Goal: Transaction & Acquisition: Book appointment/travel/reservation

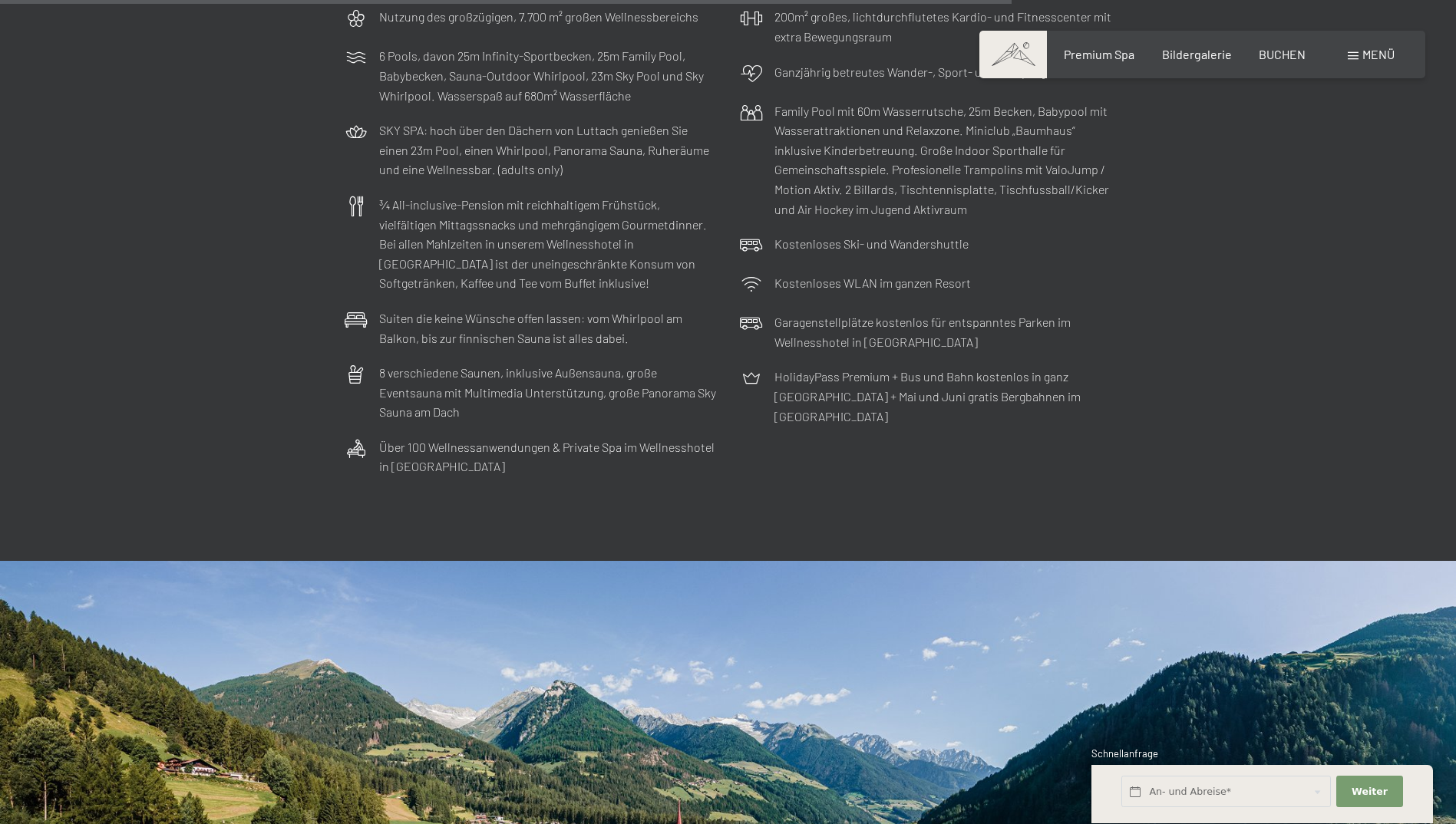
scroll to position [5368, 0]
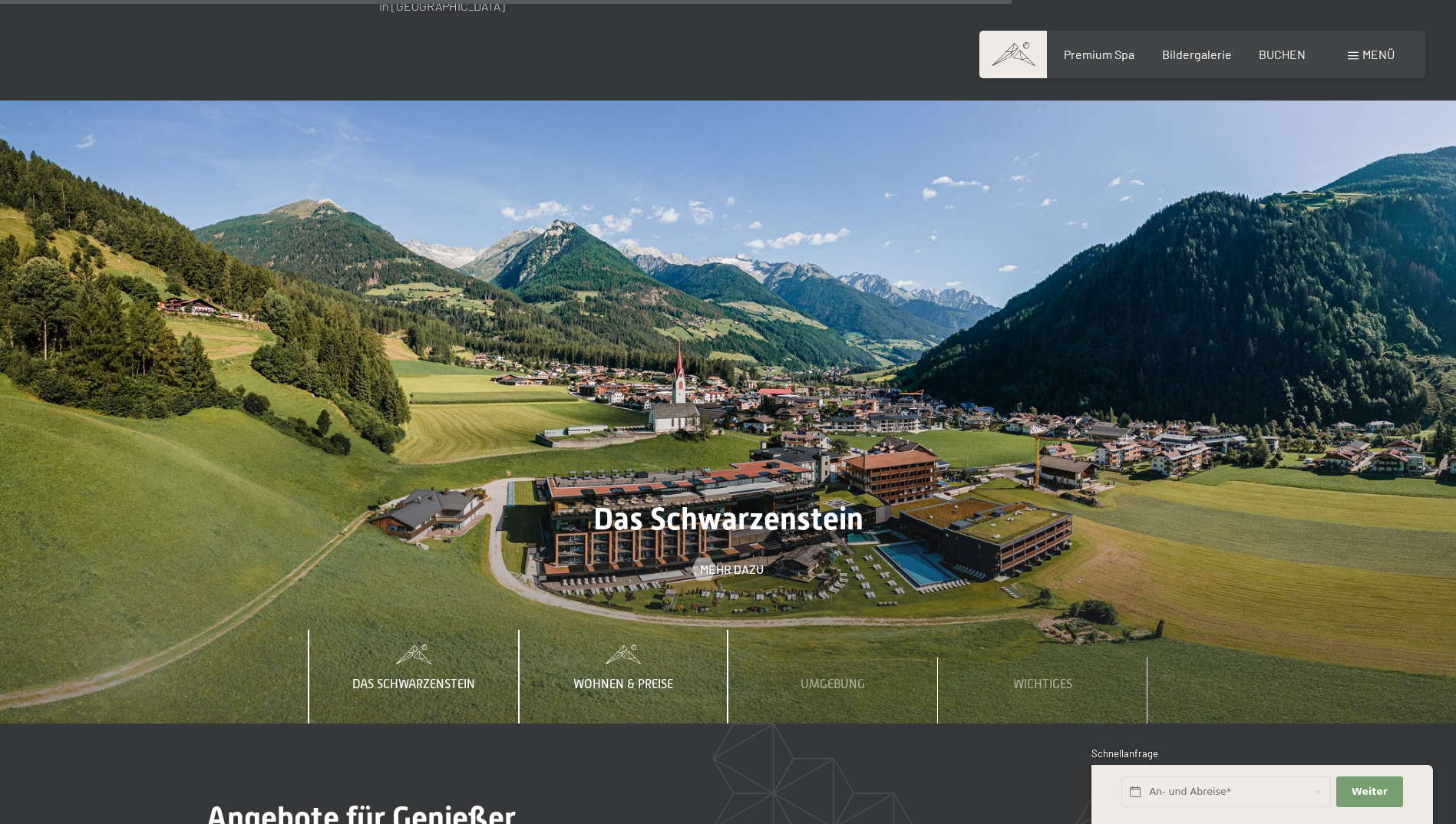
click at [610, 629] on div "Wohnen & Preise" at bounding box center [623, 676] width 122 height 94
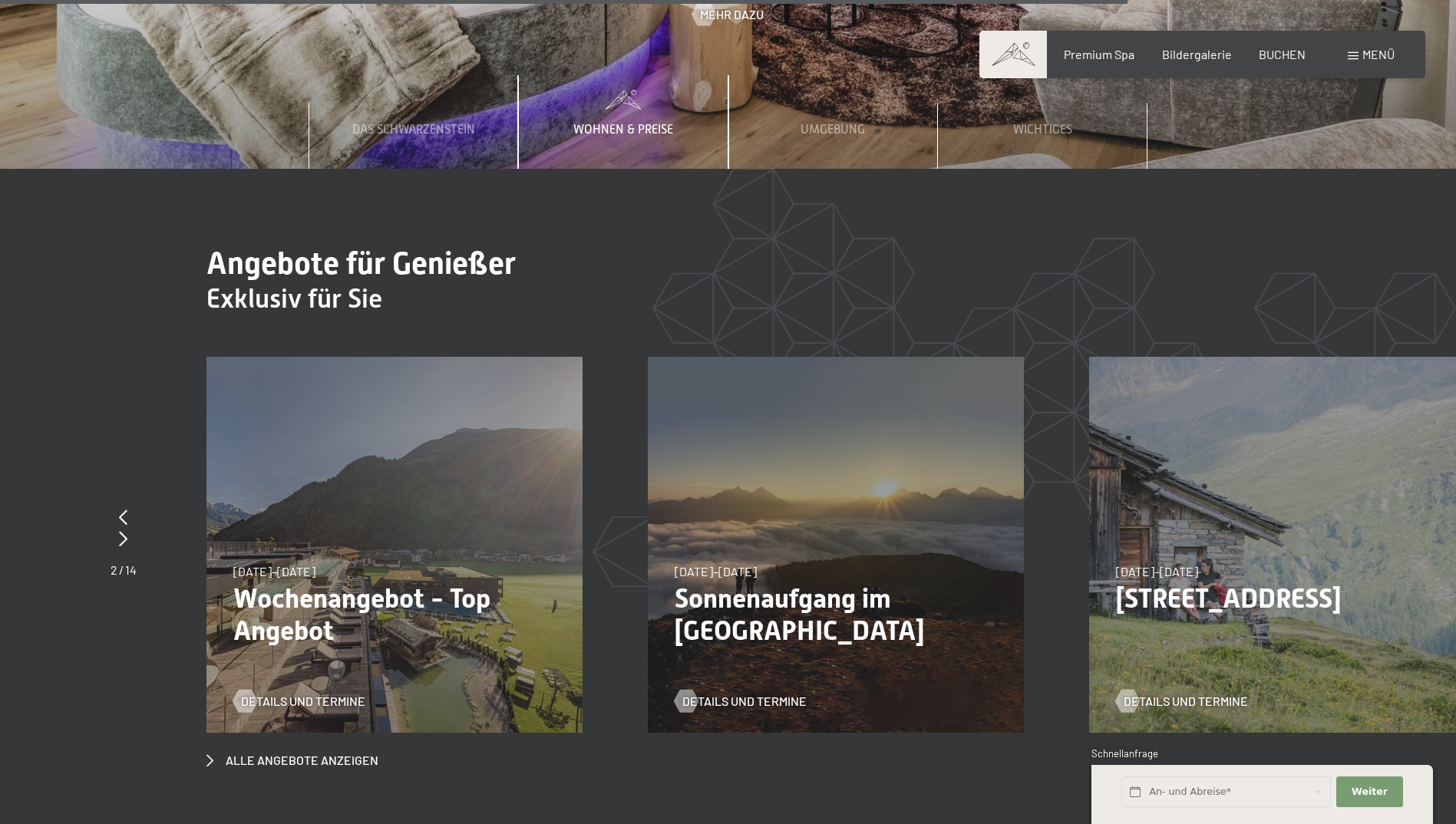
scroll to position [5981, 0]
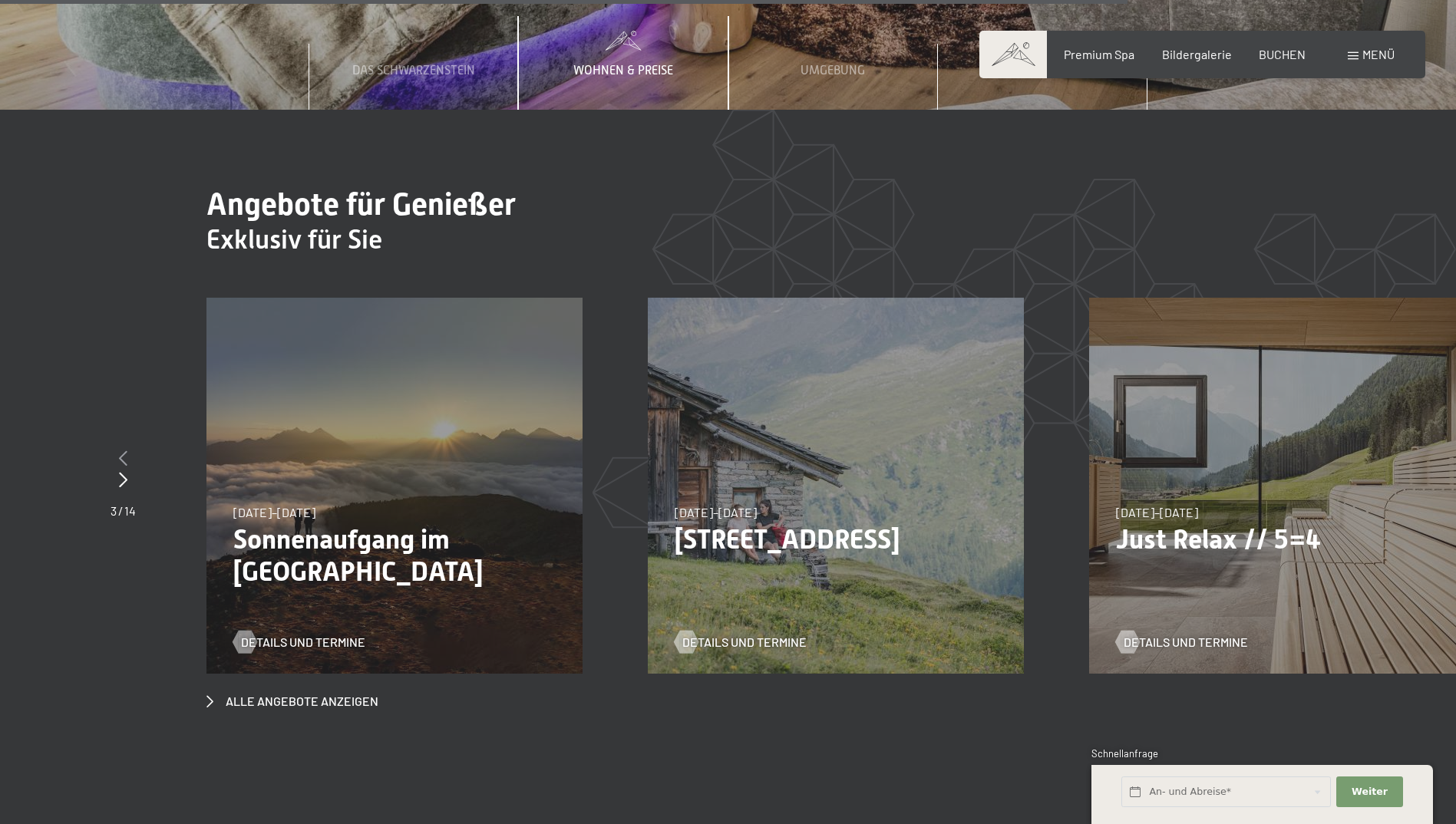
click at [123, 450] on icon at bounding box center [122, 458] width 9 height 16
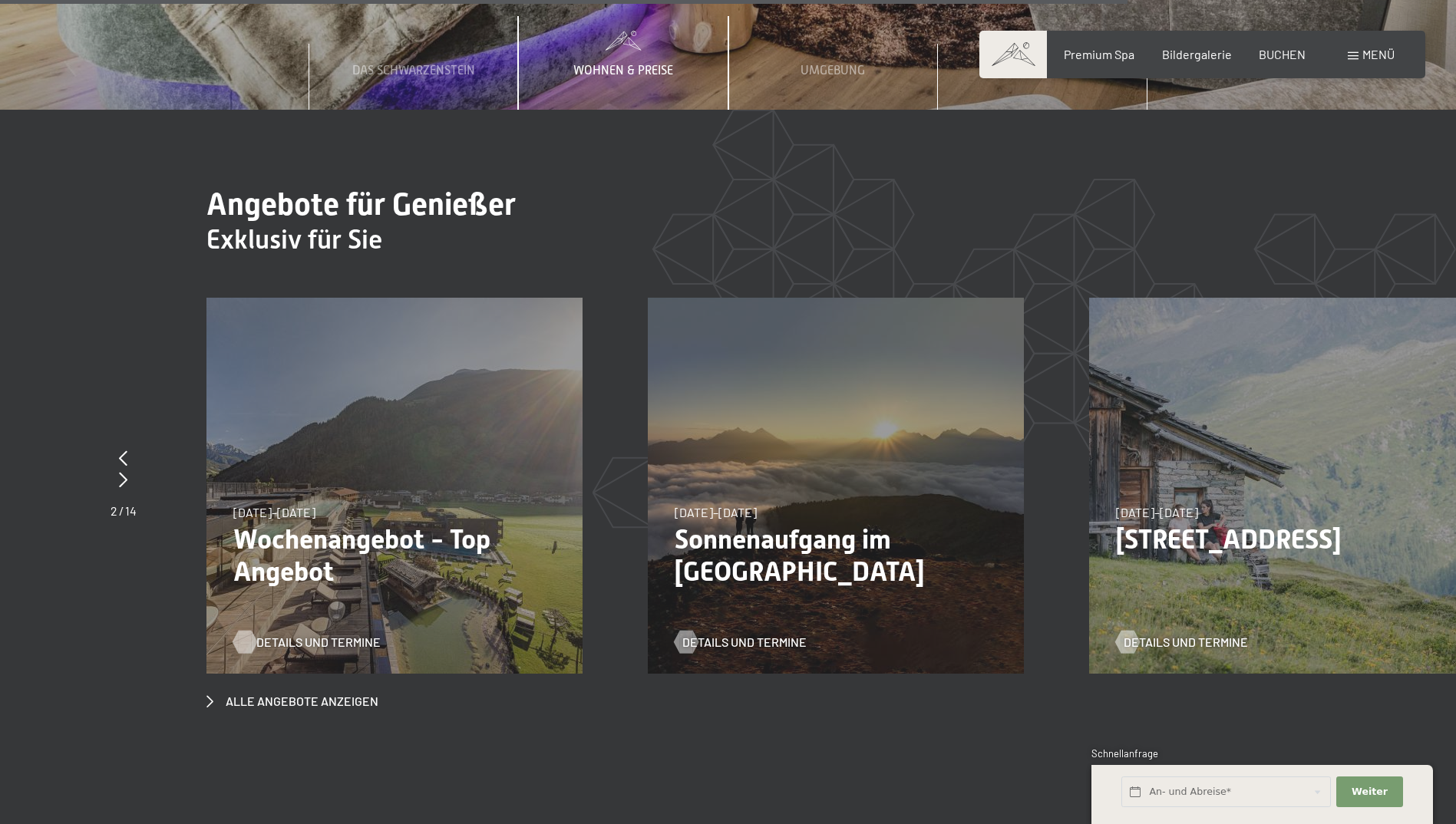
click at [297, 633] on span "Details und Termine" at bounding box center [318, 641] width 124 height 17
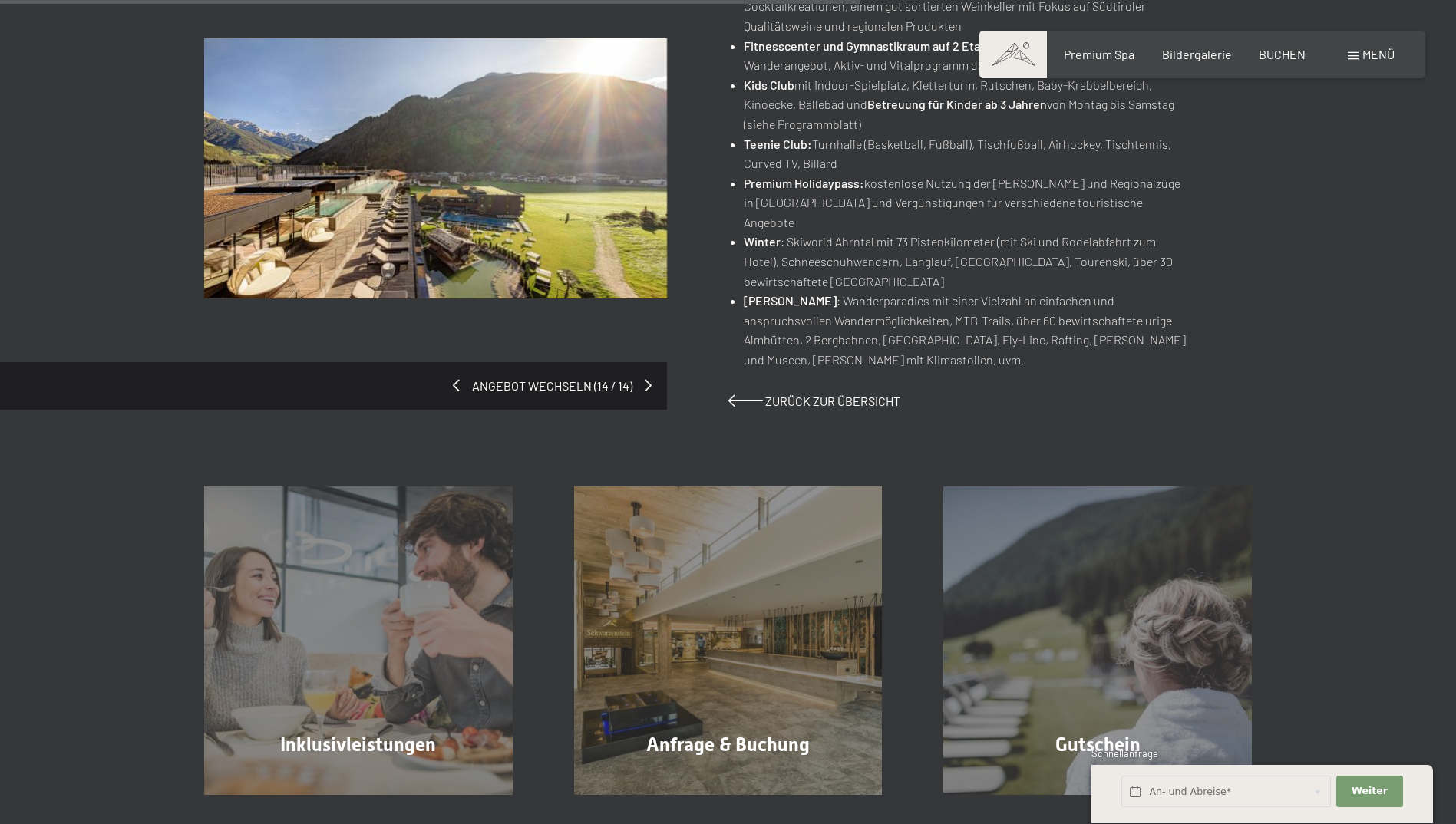
scroll to position [1074, 0]
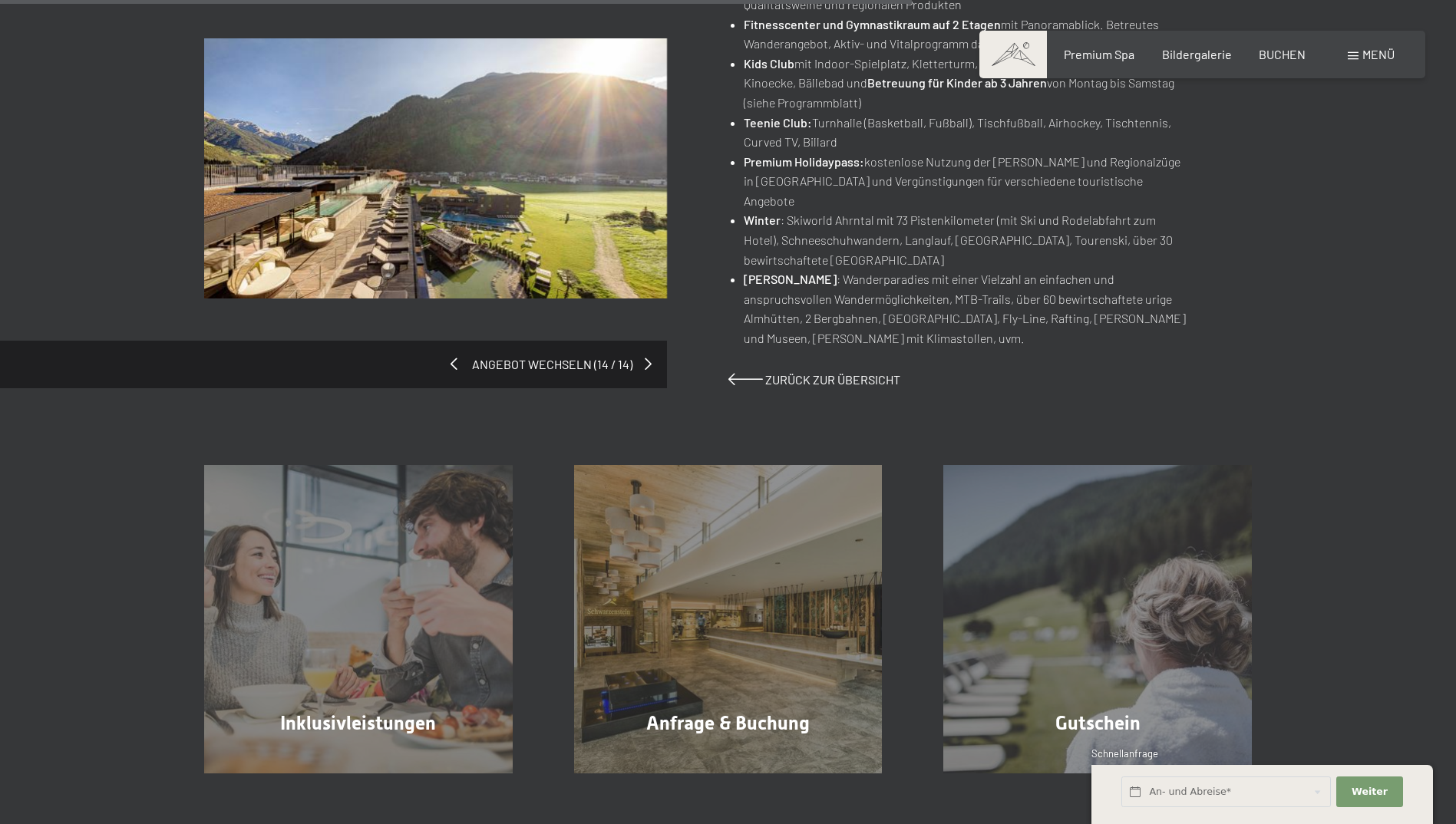
click at [457, 357] on span at bounding box center [453, 363] width 7 height 13
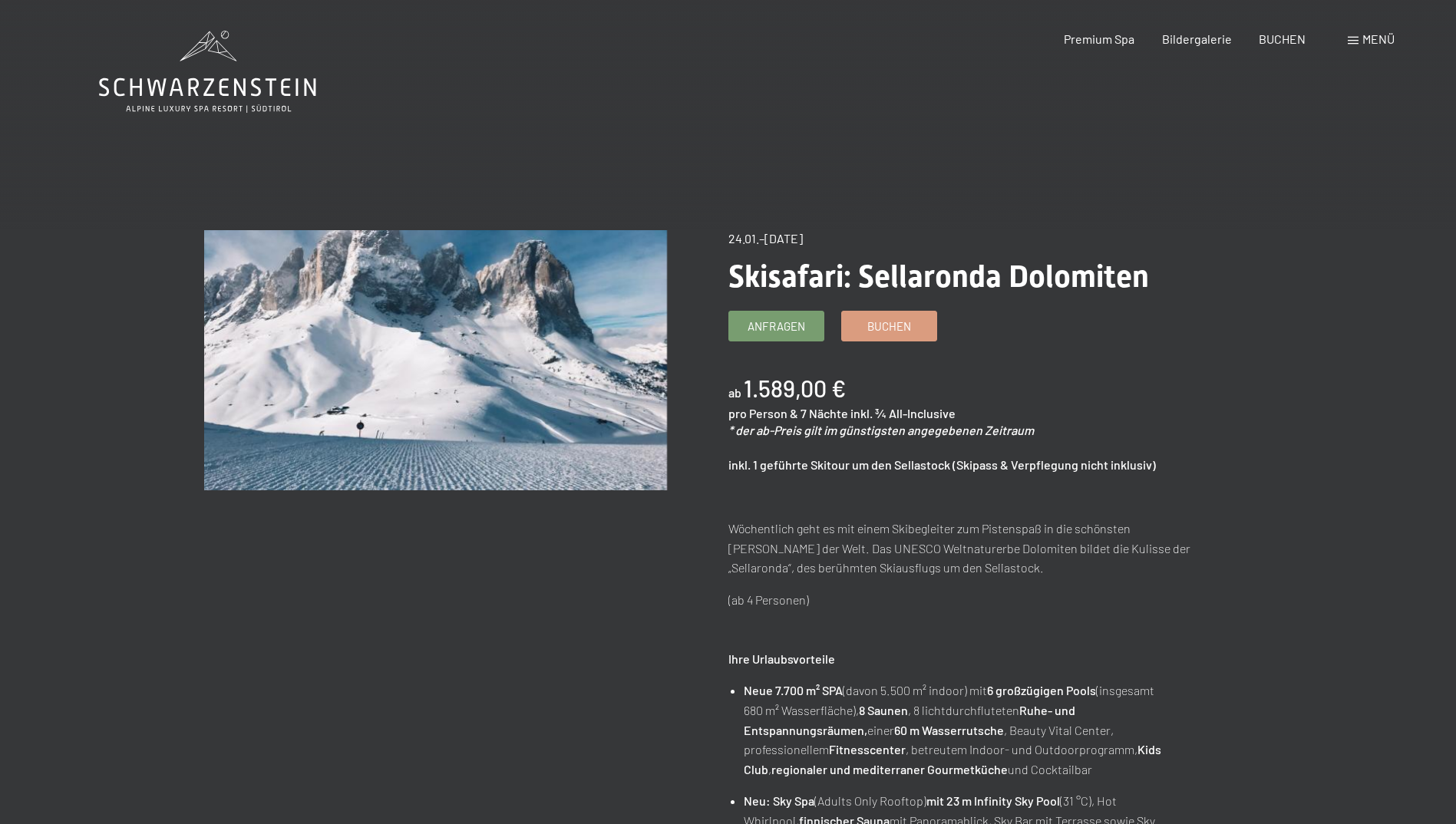
click at [1374, 36] on span "Menü" at bounding box center [1378, 38] width 32 height 15
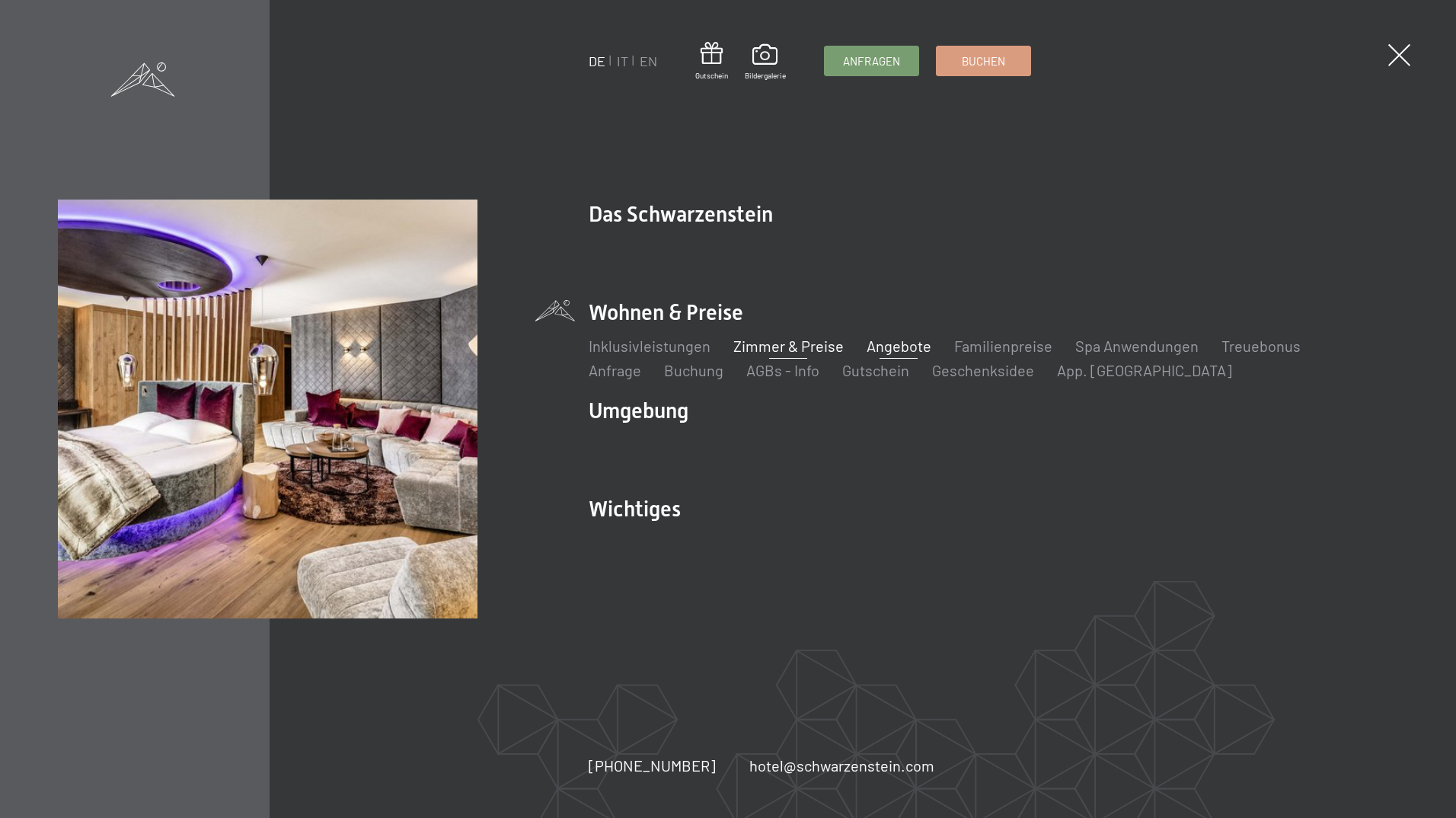
click at [785, 345] on link "Zimmer & Preise" at bounding box center [789, 345] width 111 height 18
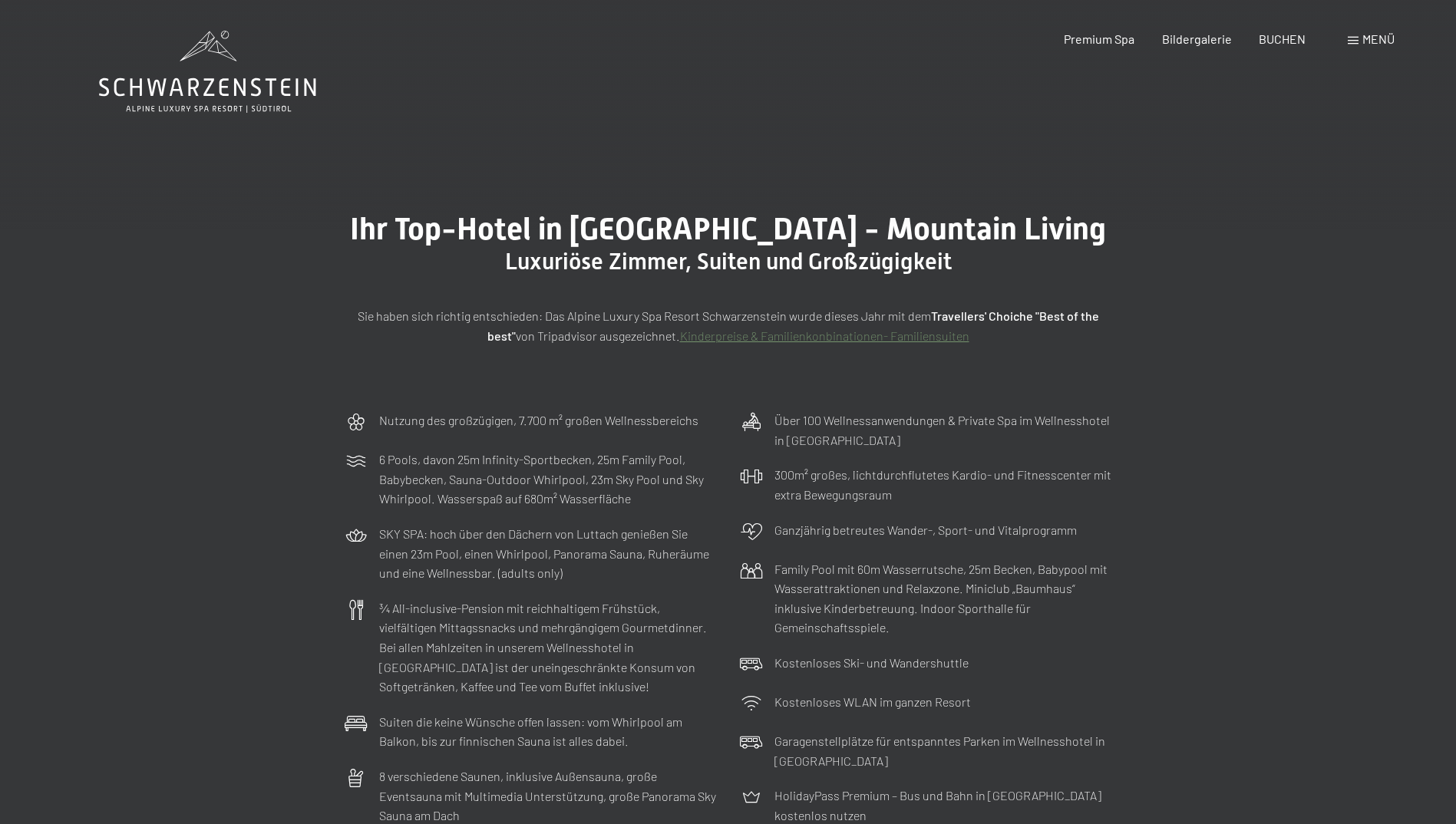
click at [1373, 30] on div "Buchen Anfragen Premium Spa Bildergalerie BUCHEN Menü DE IT EN Gutschein Bilder…" at bounding box center [1201, 38] width 385 height 17
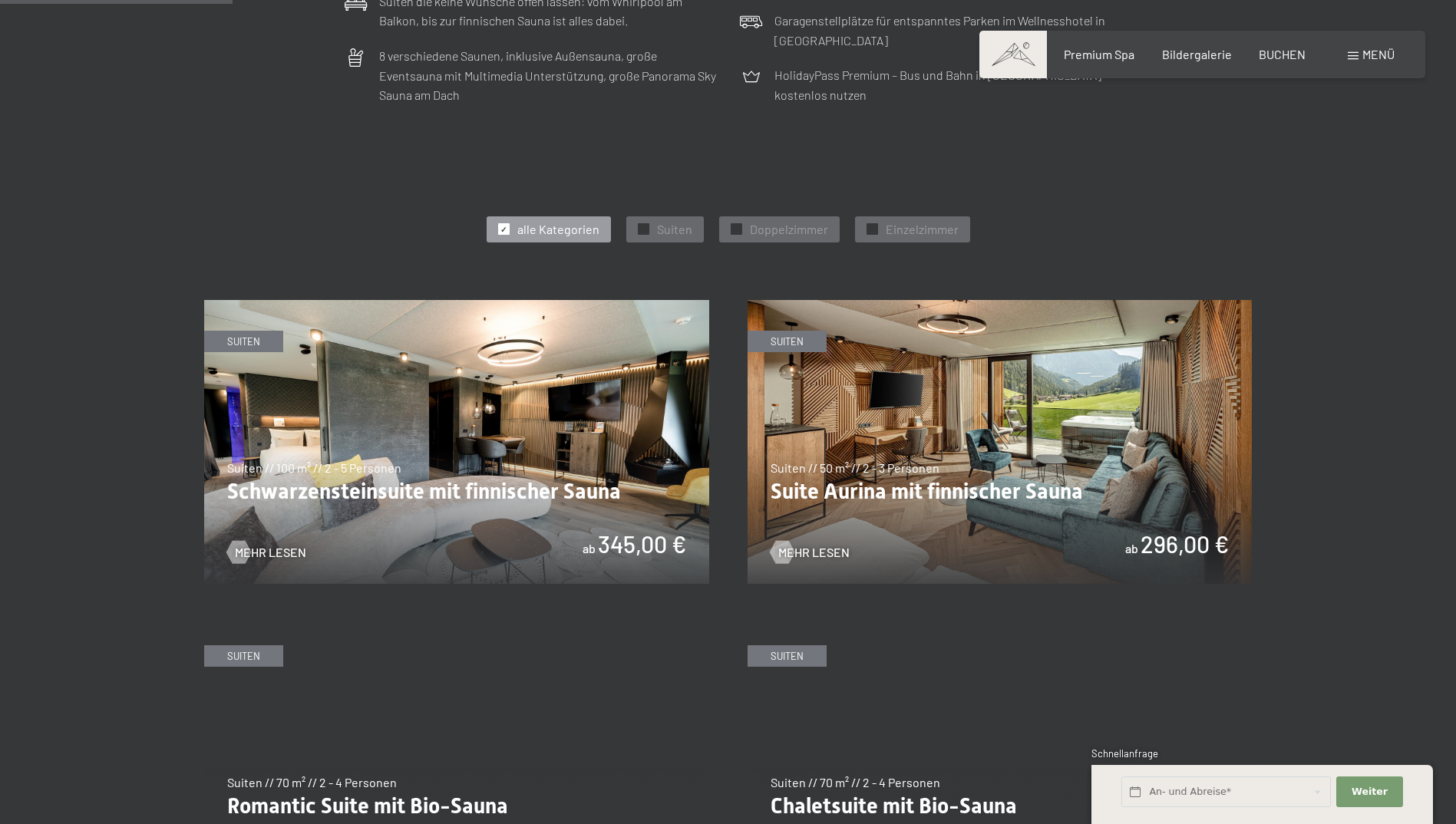
scroll to position [767, 0]
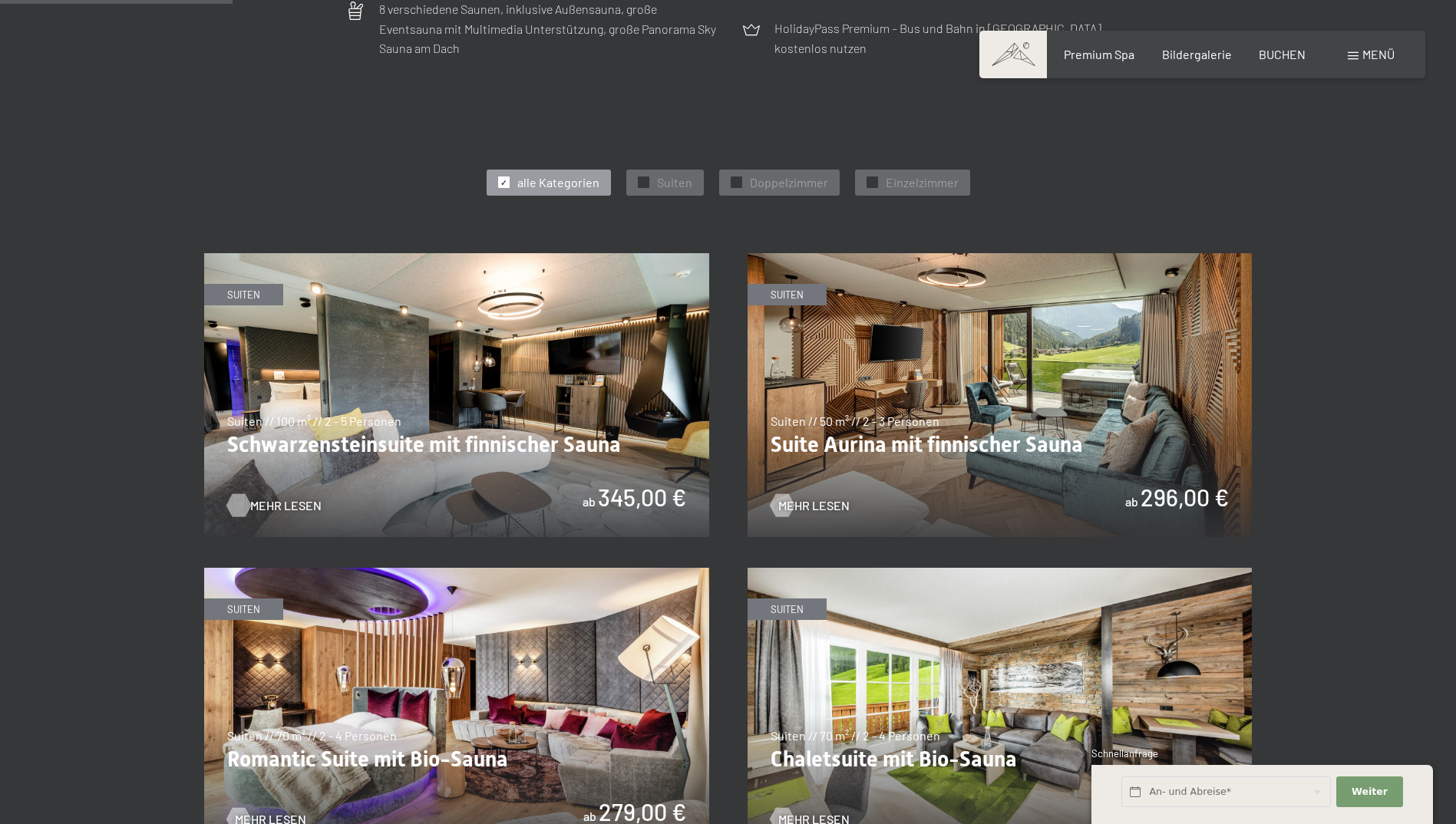
click at [270, 505] on span "Mehr Lesen" at bounding box center [285, 505] width 71 height 17
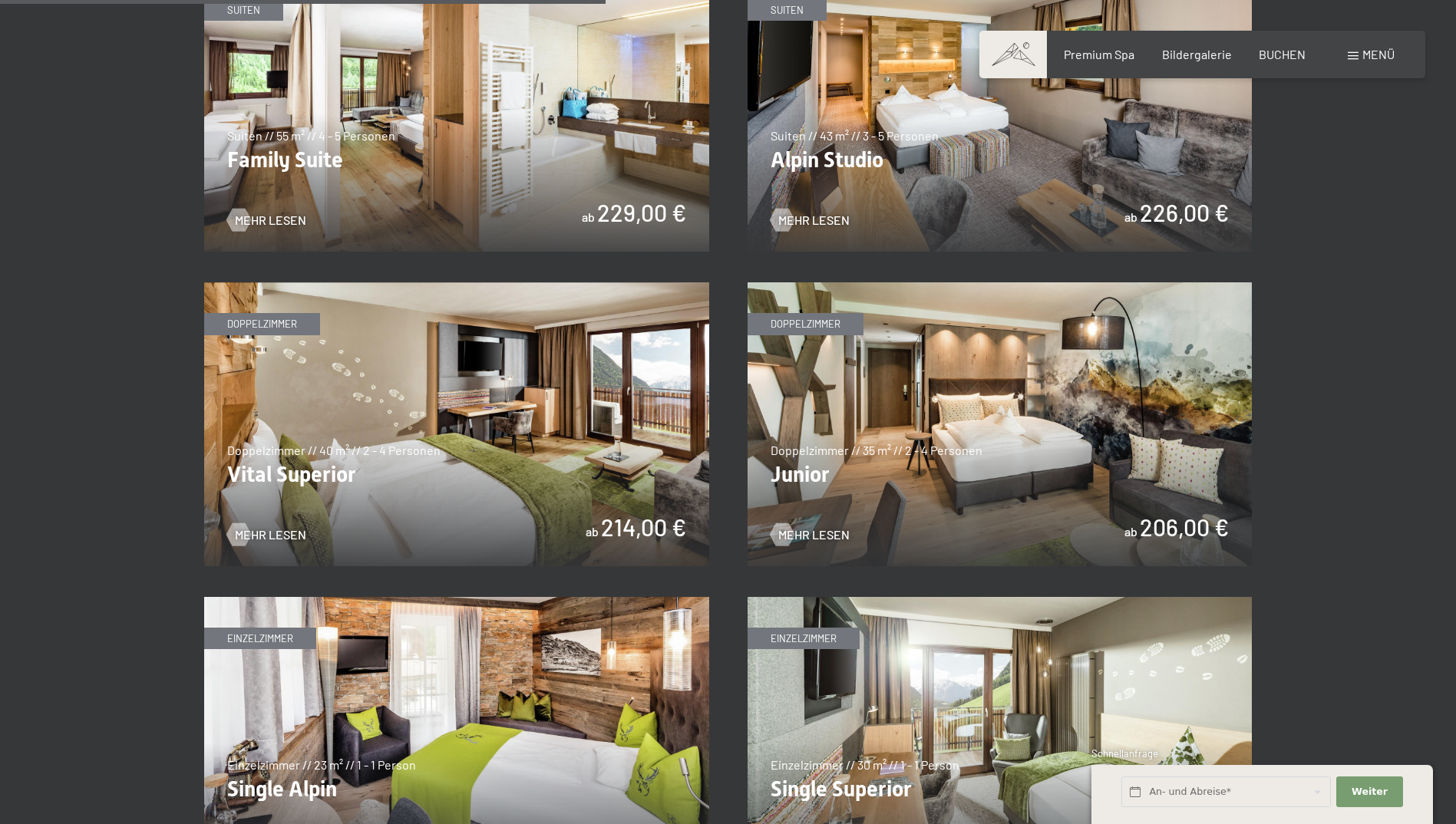
scroll to position [1993, 0]
click at [466, 432] on img at bounding box center [456, 425] width 505 height 284
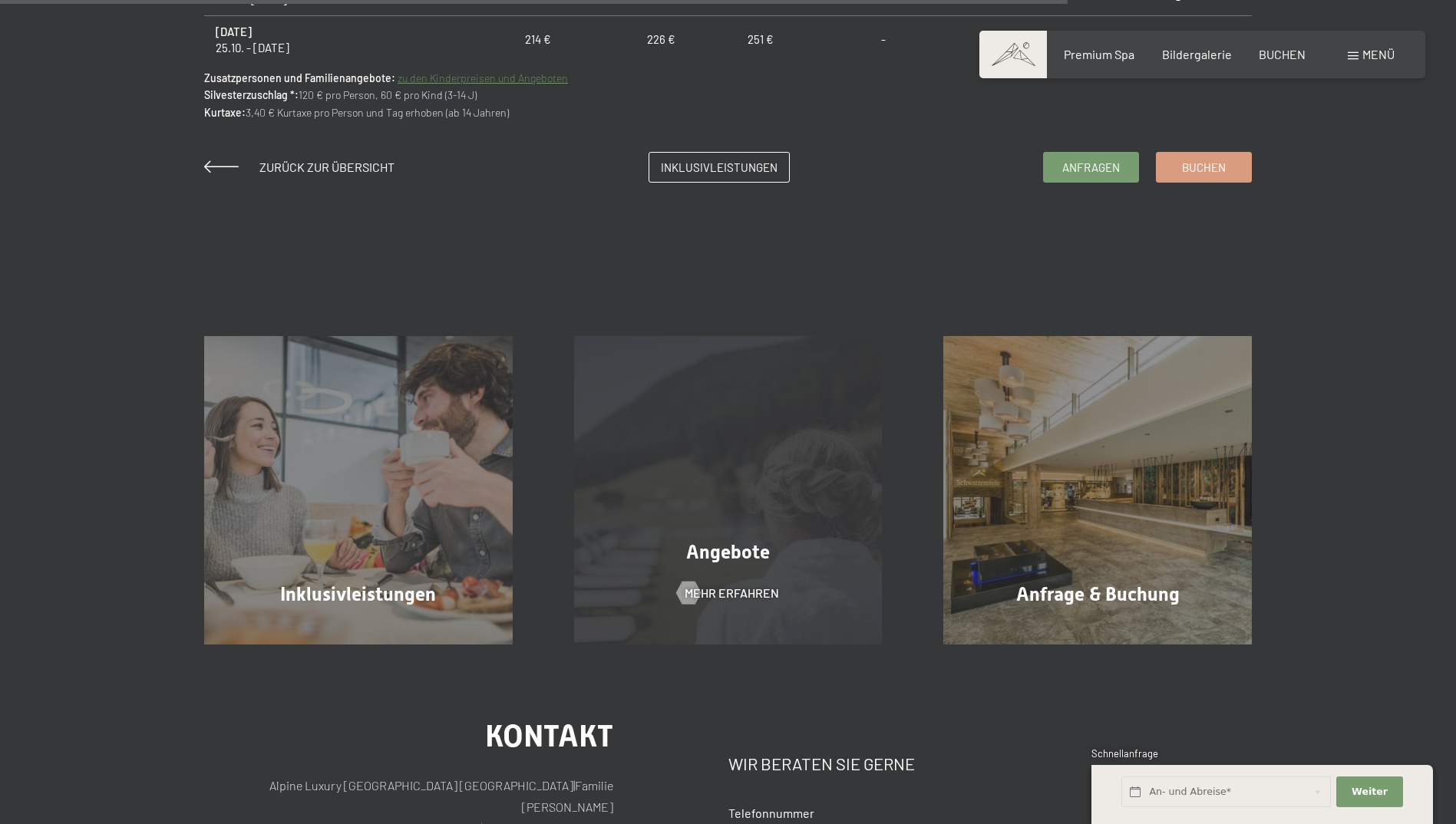
scroll to position [1457, 0]
click at [746, 551] on span "Angebote" at bounding box center [728, 551] width 83 height 23
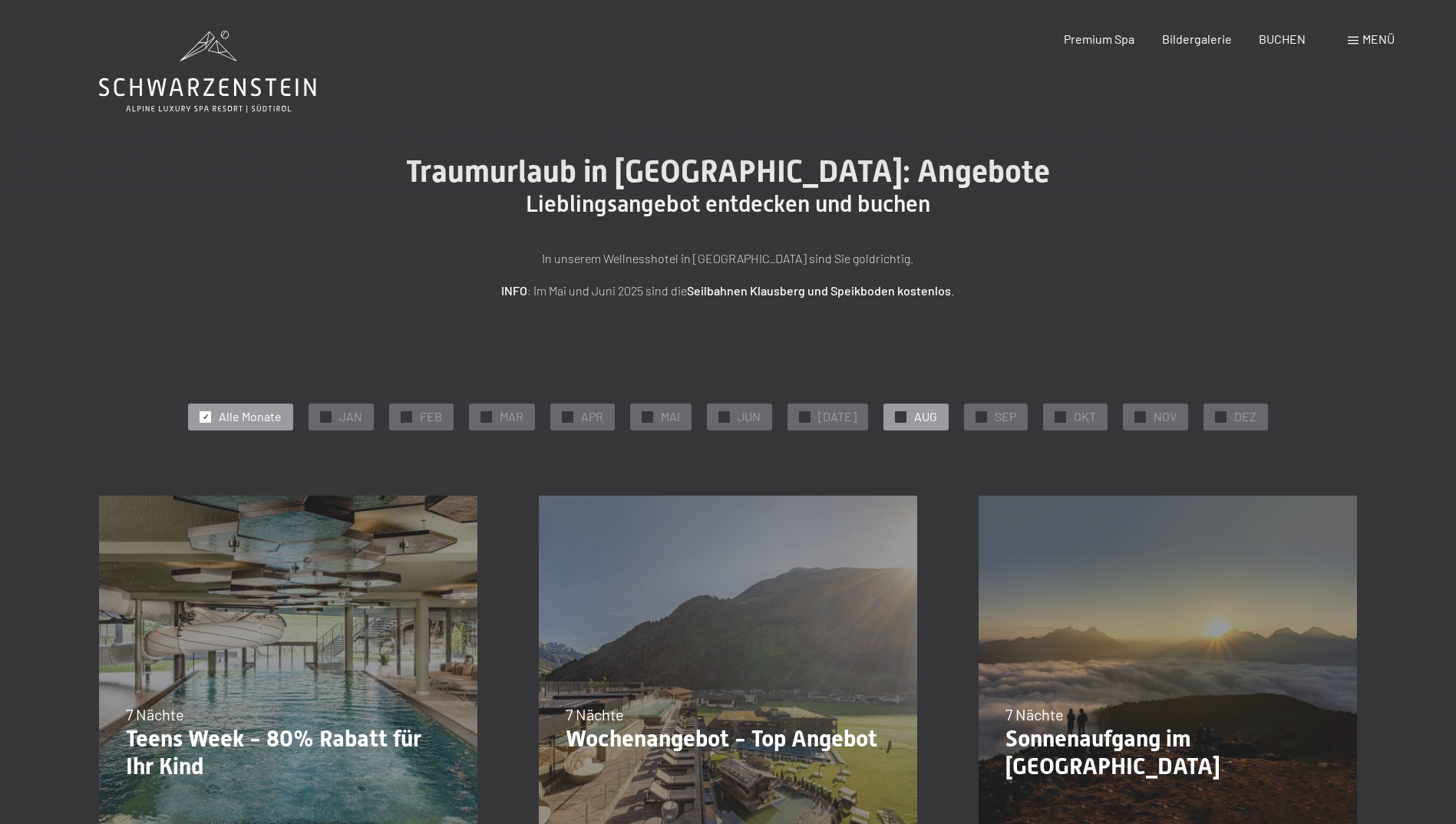
click at [898, 416] on span "✓" at bounding box center [901, 416] width 6 height 11
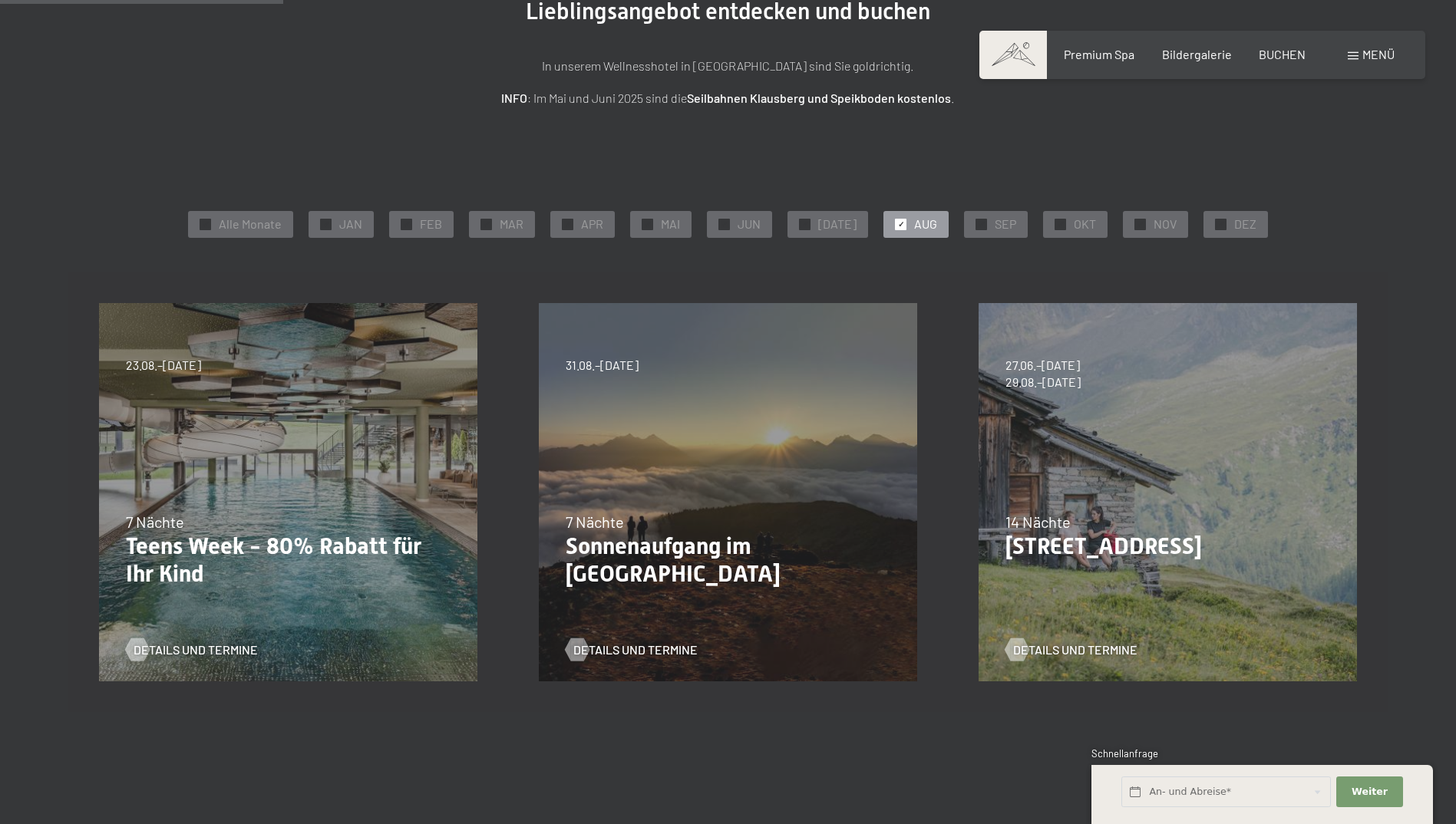
scroll to position [230, 0]
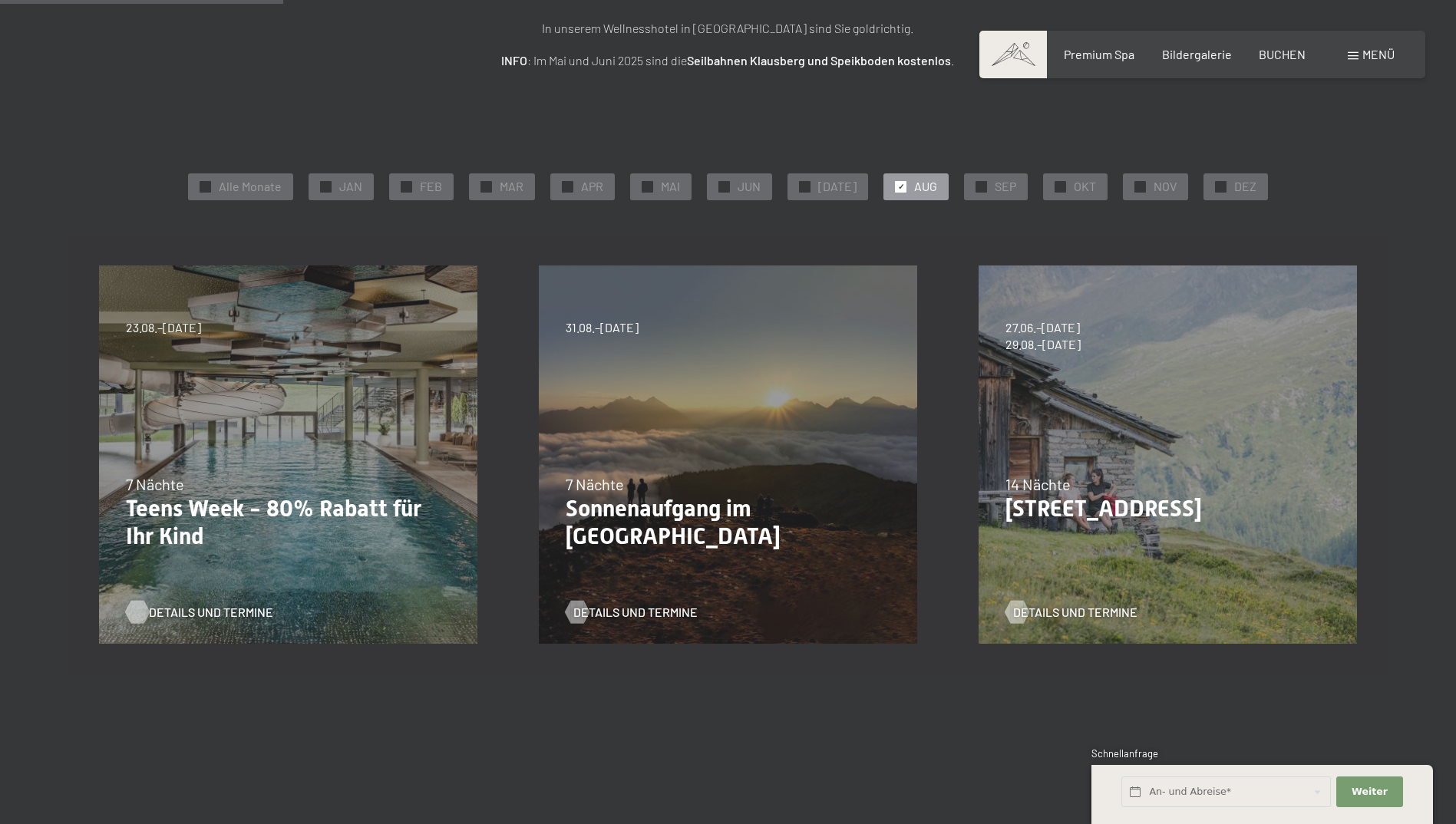
click at [178, 614] on span "Details und Termine" at bounding box center [211, 612] width 124 height 17
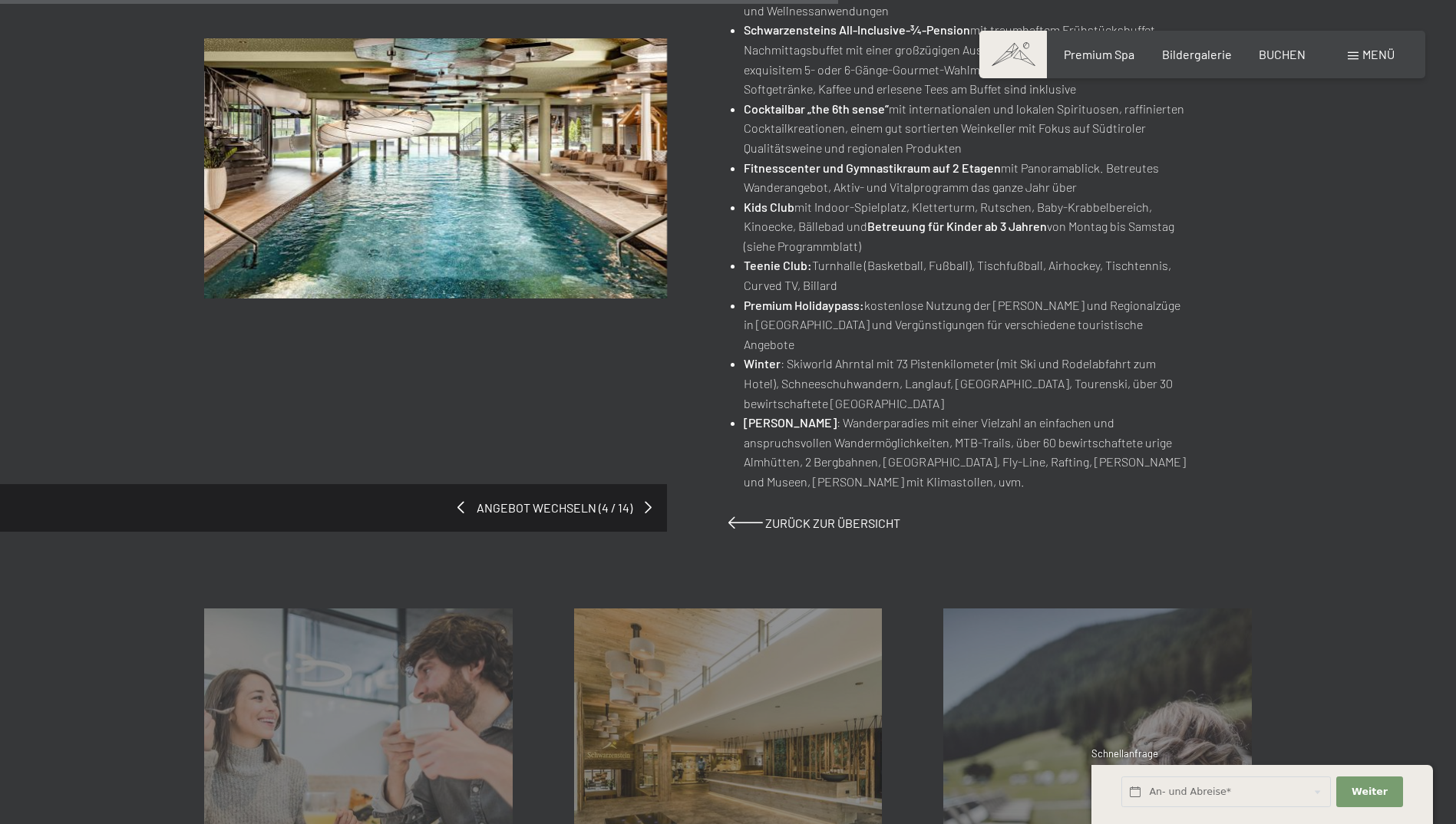
scroll to position [1227, 0]
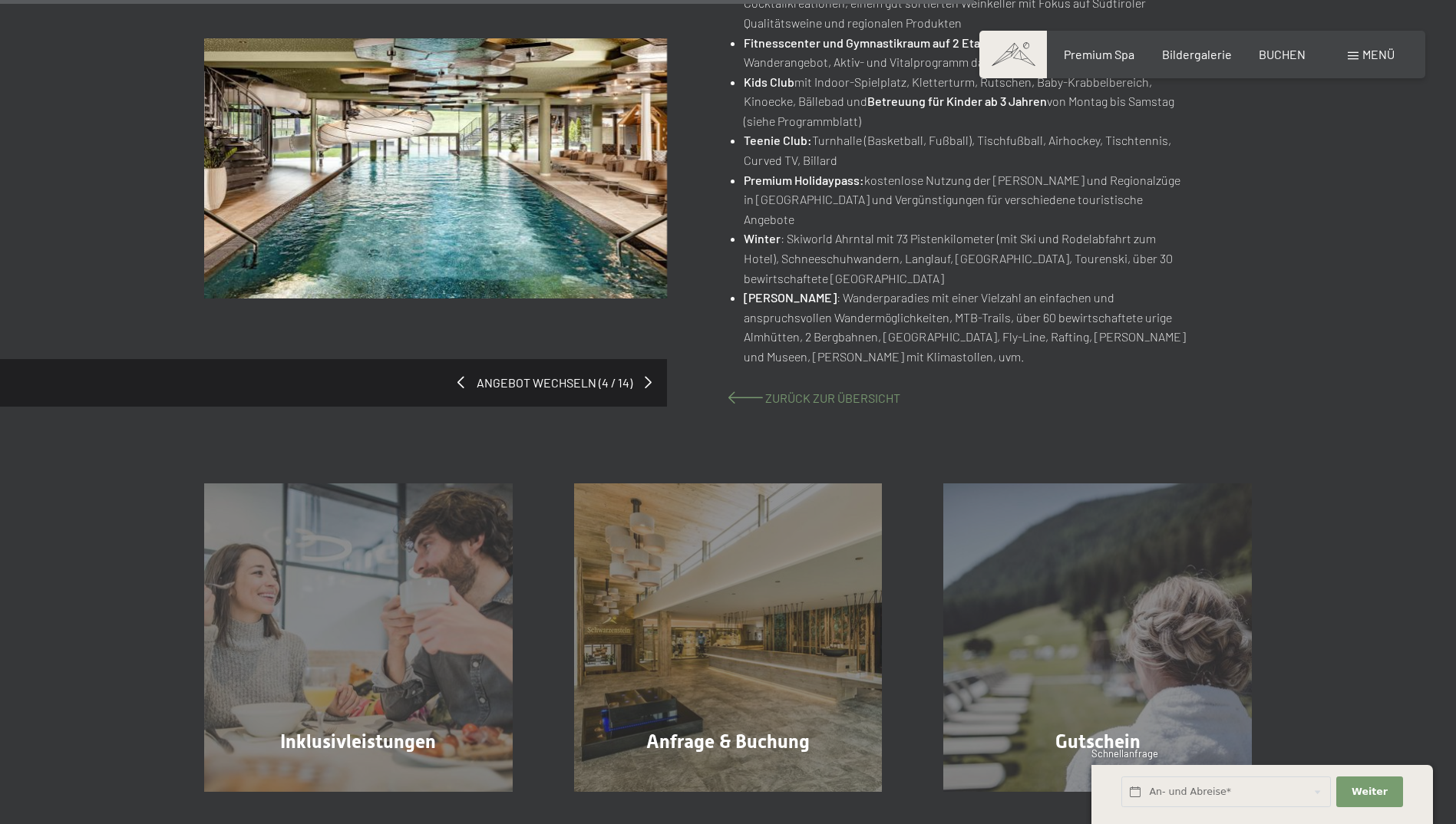
click at [824, 390] on span "Zurück zur Übersicht" at bounding box center [832, 397] width 135 height 15
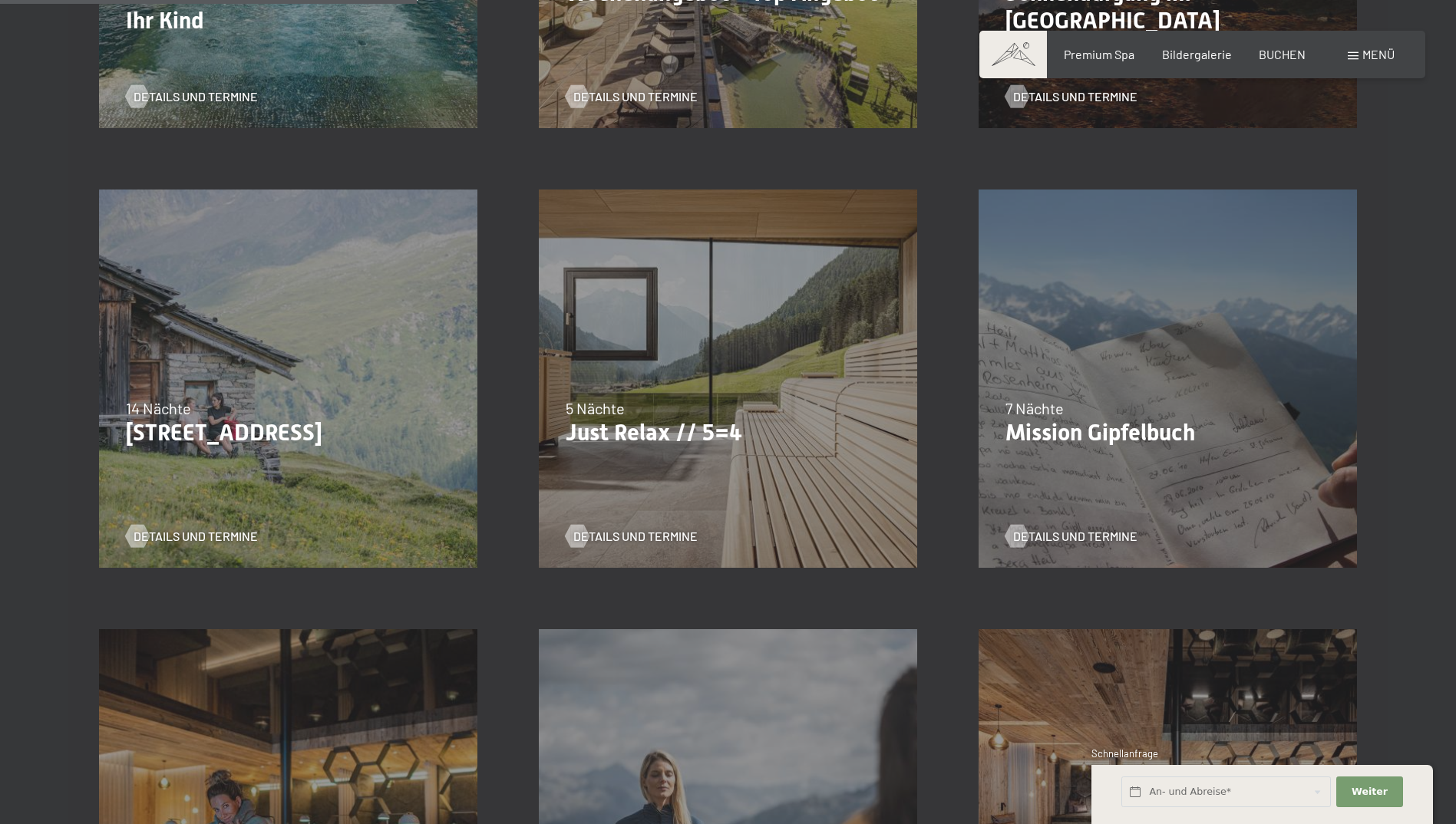
scroll to position [844, 0]
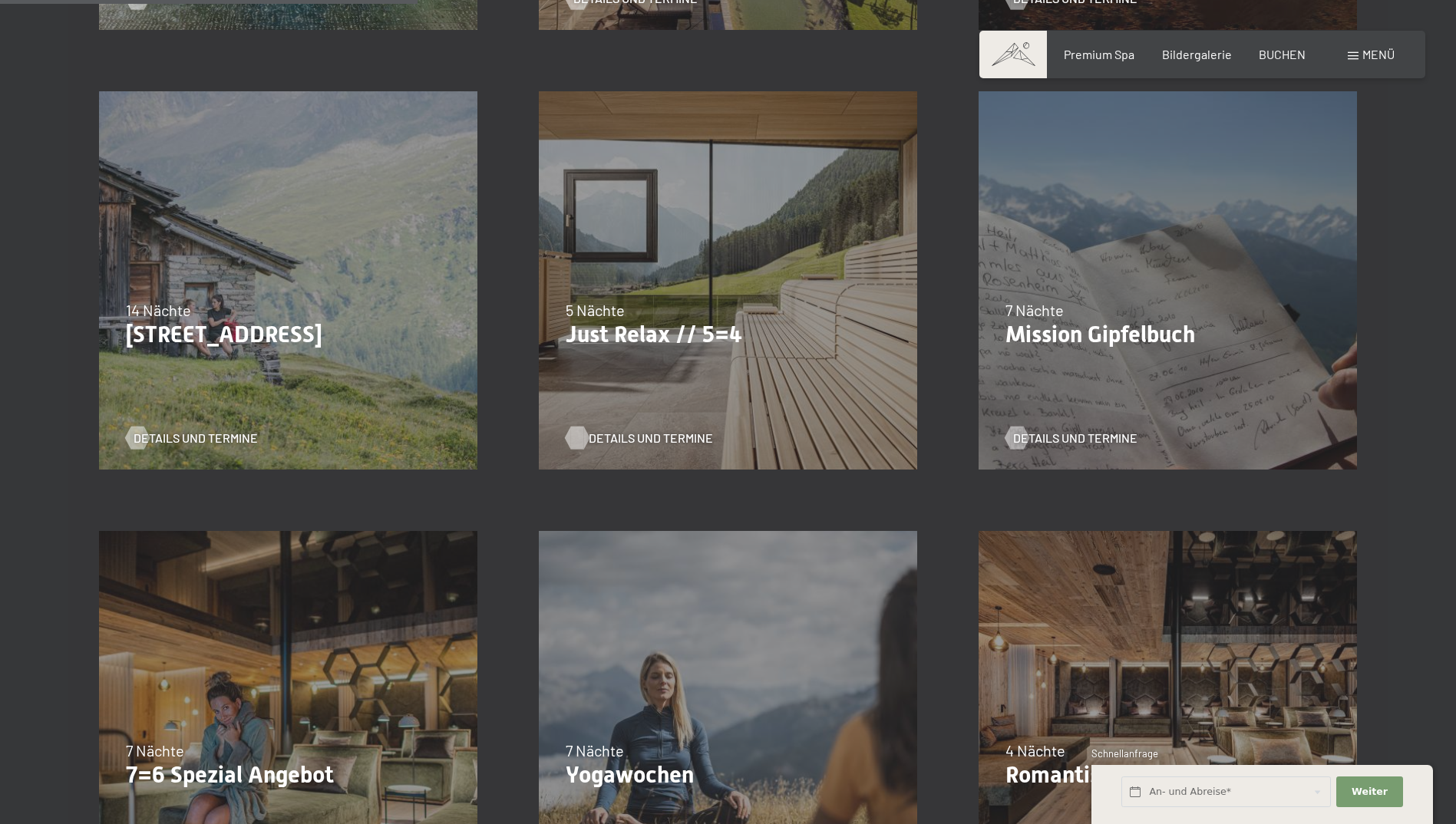
click at [634, 435] on span "Details und Termine" at bounding box center [650, 437] width 124 height 17
